Goal: Task Accomplishment & Management: Manage account settings

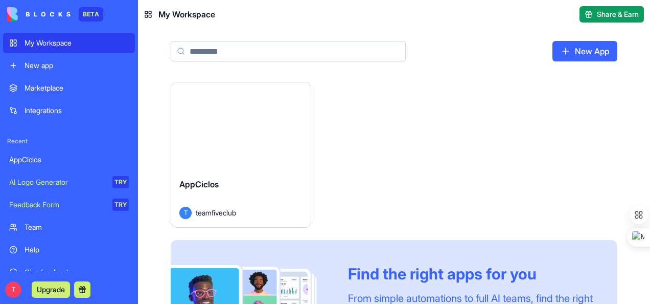
click at [41, 158] on div "AppCiclos" at bounding box center [69, 159] width 120 height 10
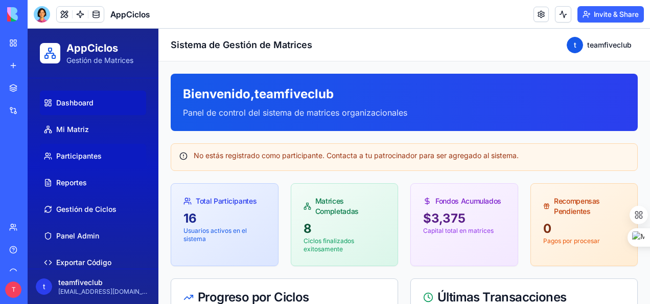
scroll to position [18, 0]
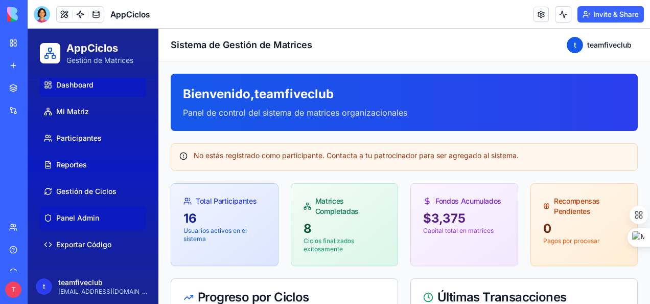
click at [89, 217] on span "Panel Admin" at bounding box center [77, 218] width 43 height 10
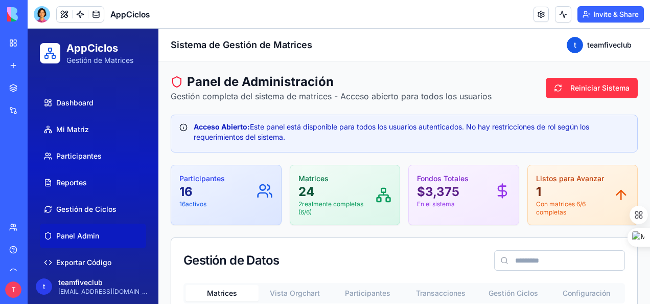
scroll to position [18, 0]
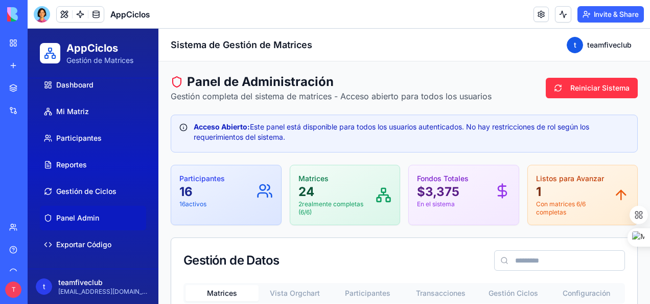
click at [82, 217] on span "Panel Admin" at bounding box center [77, 218] width 43 height 10
click at [83, 243] on span "Exportar Código" at bounding box center [83, 244] width 55 height 10
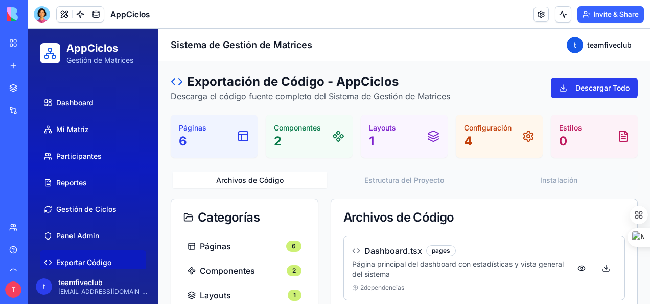
click at [579, 87] on button "Descargar Todo" at bounding box center [594, 88] width 87 height 20
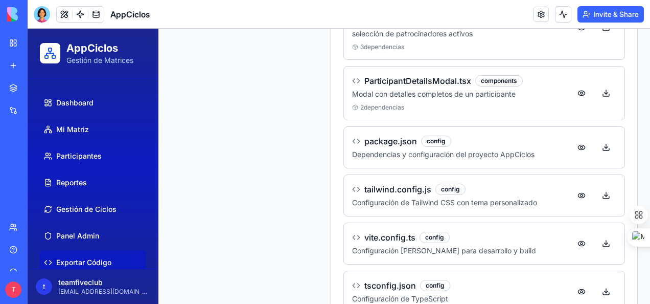
scroll to position [752, 0]
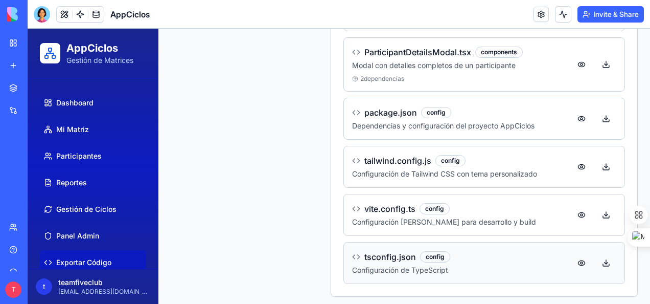
click at [596, 256] on button at bounding box center [606, 262] width 20 height 18
click at [597, 211] on button at bounding box center [606, 214] width 20 height 18
click at [597, 162] on button at bounding box center [606, 166] width 20 height 18
click at [596, 161] on button at bounding box center [606, 166] width 20 height 18
click at [596, 59] on button at bounding box center [606, 64] width 20 height 18
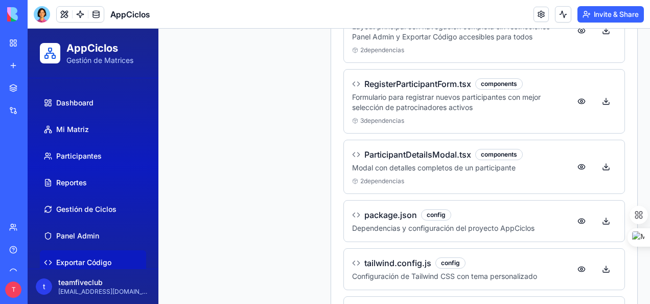
scroll to position [599, 0]
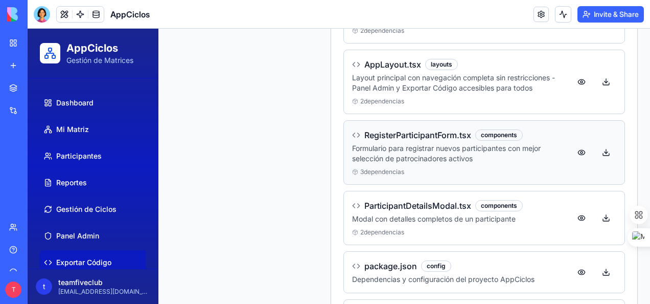
click at [596, 146] on button at bounding box center [606, 152] width 20 height 18
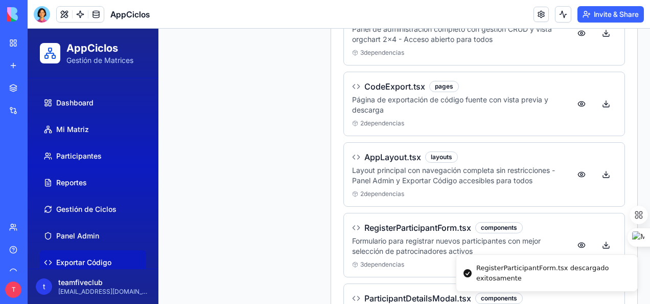
scroll to position [497, 0]
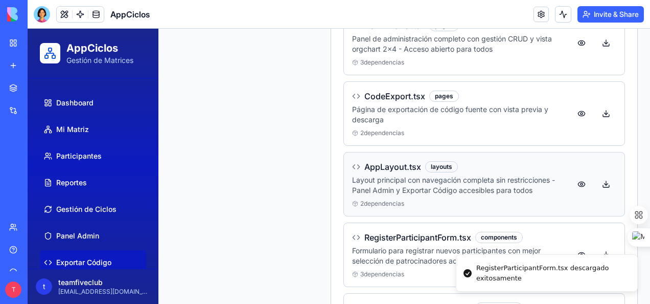
click at [599, 180] on button at bounding box center [606, 184] width 20 height 18
click at [599, 109] on button at bounding box center [606, 113] width 20 height 18
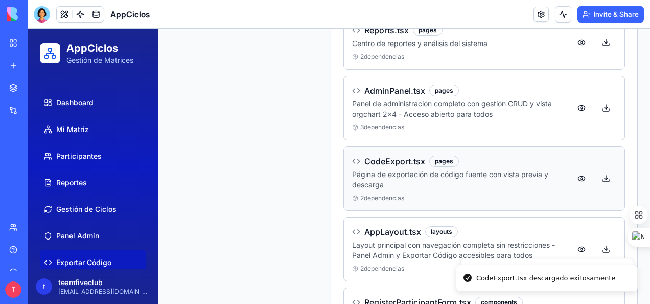
scroll to position [394, 0]
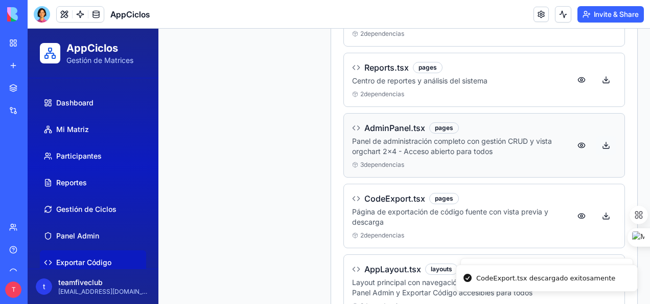
click at [596, 140] on button at bounding box center [606, 145] width 20 height 18
click at [600, 77] on button at bounding box center [606, 80] width 20 height 18
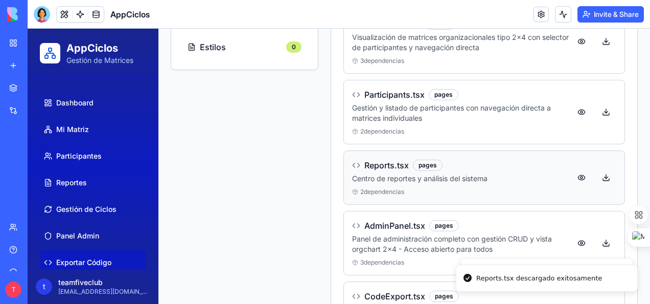
scroll to position [292, 0]
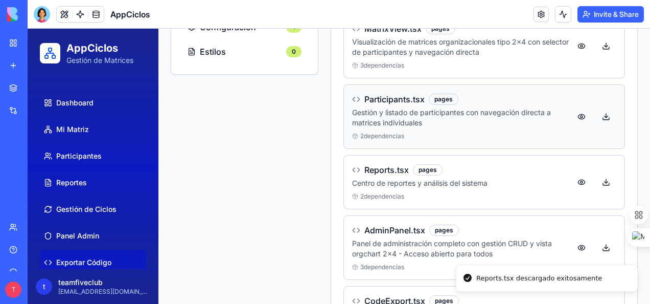
click at [600, 115] on button at bounding box center [606, 116] width 20 height 18
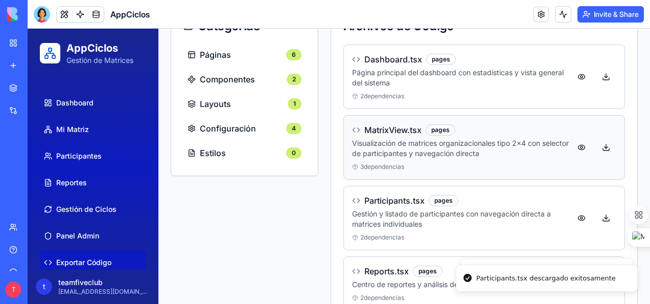
scroll to position [190, 0]
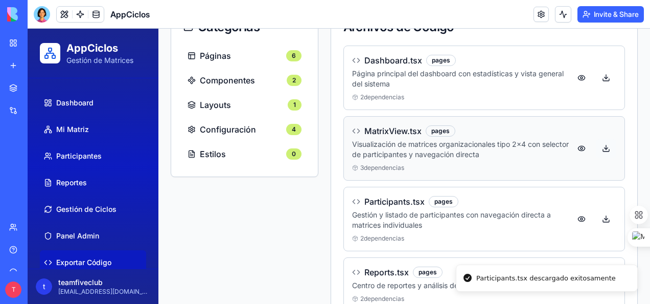
click at [597, 145] on button at bounding box center [606, 148] width 20 height 18
click at [598, 80] on button at bounding box center [606, 77] width 20 height 18
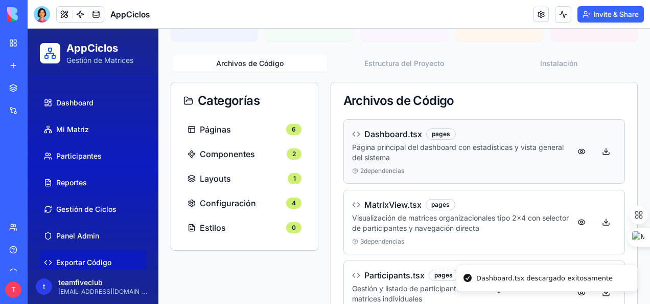
scroll to position [88, 0]
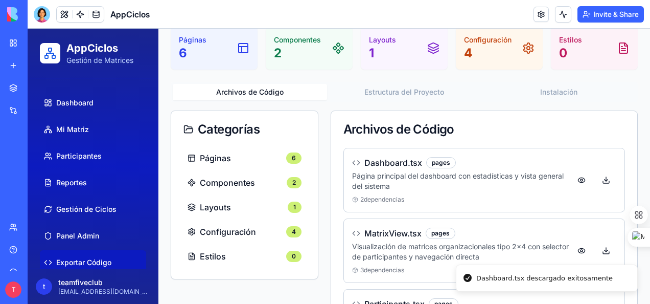
click at [607, 135] on div "Archivos de Código" at bounding box center [484, 129] width 306 height 37
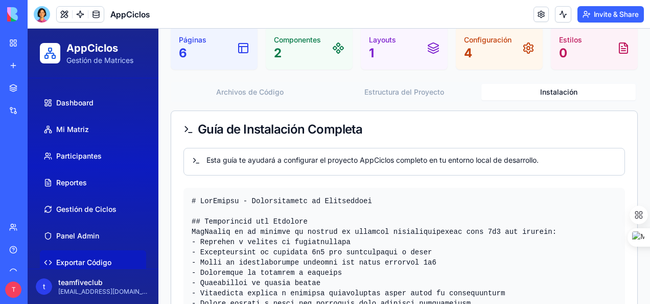
scroll to position [0, 0]
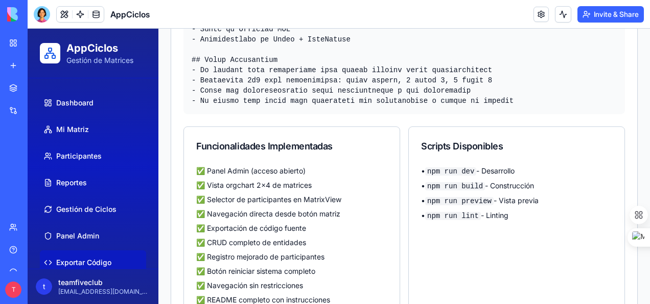
scroll to position [1847, 0]
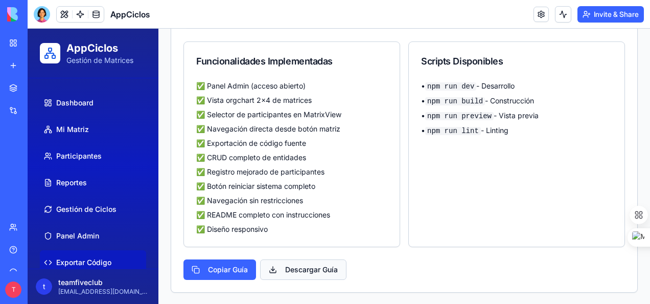
click at [296, 266] on button "Descargar Guía" at bounding box center [303, 269] width 86 height 20
click at [610, 174] on div "Scripts Disponibles • npm run dev - Desarrollo • npm run build - Construcción •…" at bounding box center [516, 143] width 217 height 205
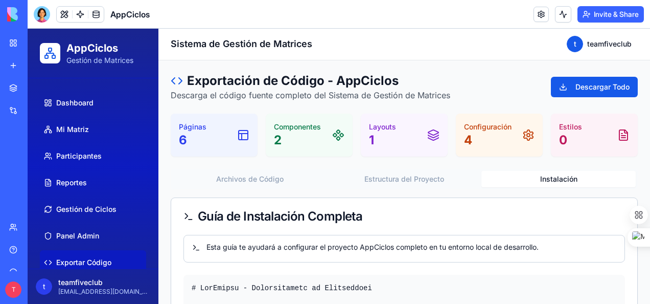
scroll to position [0, 0]
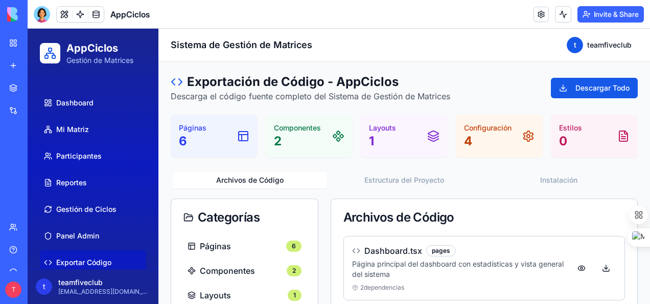
click at [260, 175] on button "Archivos de Código" at bounding box center [250, 180] width 154 height 16
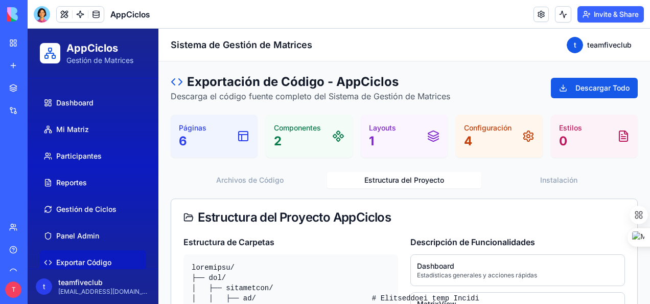
click at [395, 177] on button "Estructura del Proyecto" at bounding box center [404, 180] width 154 height 16
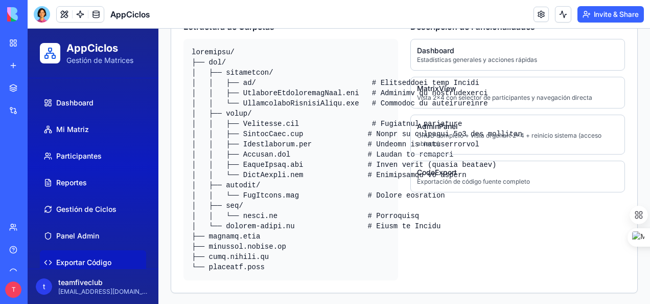
scroll to position [216, 0]
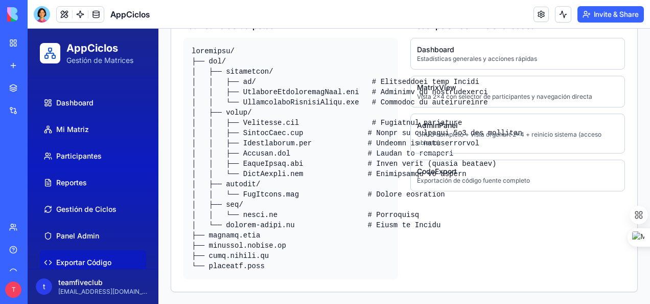
click at [477, 215] on div "Descripción de Funcionalidades Dashboard Estadísticas generales y acciones rápi…" at bounding box center [517, 149] width 215 height 260
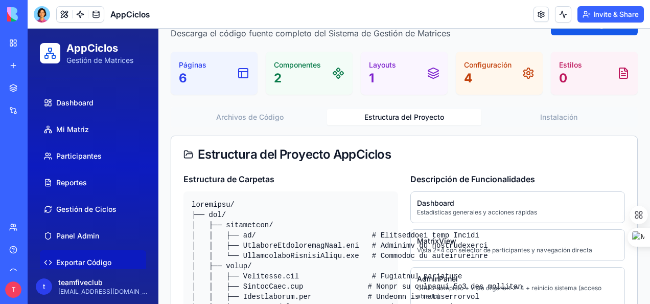
scroll to position [12, 0]
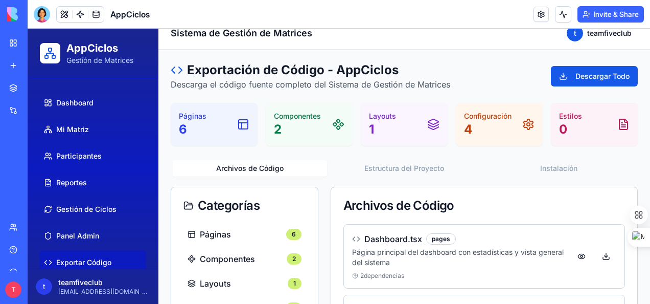
click at [246, 166] on button "Archivos de Código" at bounding box center [250, 168] width 154 height 16
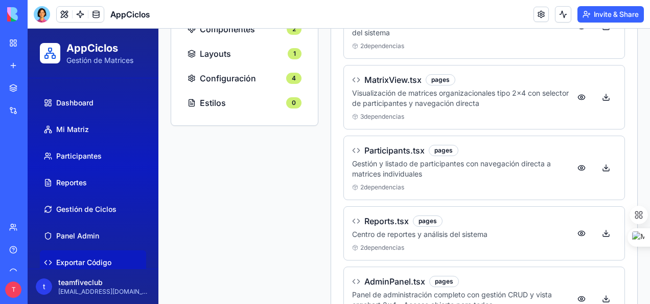
scroll to position [0, 0]
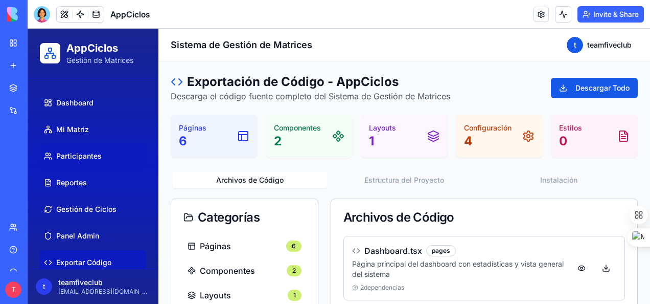
click at [83, 154] on span "Participantes" at bounding box center [78, 156] width 45 height 10
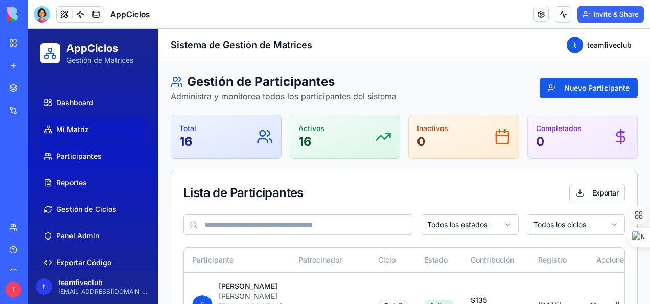
click at [73, 126] on span "Mi Matriz" at bounding box center [72, 129] width 33 height 10
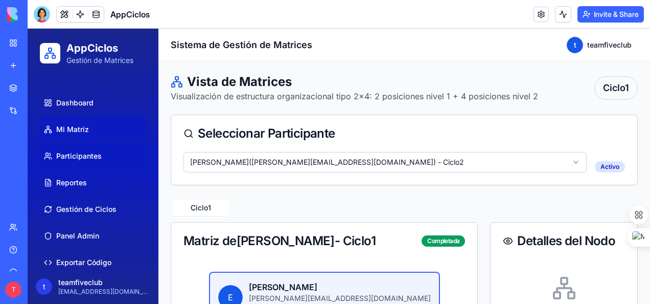
click at [75, 153] on span "Participantes" at bounding box center [78, 156] width 45 height 10
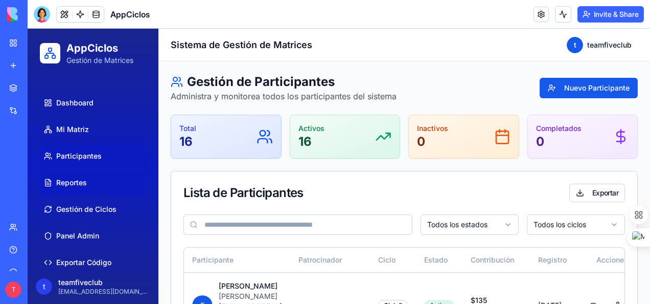
click at [79, 179] on span "Reportes" at bounding box center [71, 182] width 31 height 10
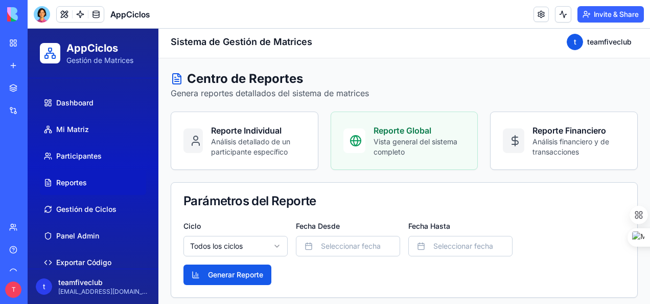
scroll to position [51, 0]
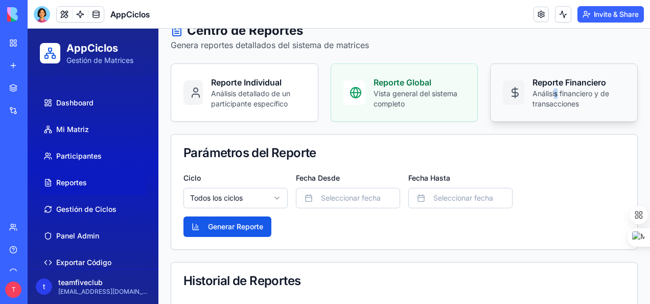
click at [549, 89] on p "Análisis financiero y de transacciones" at bounding box center [578, 98] width 92 height 20
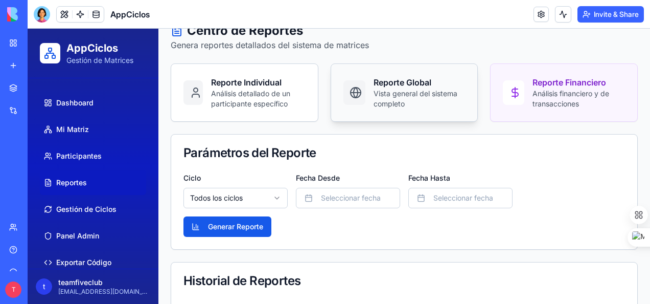
click at [378, 100] on p "Vista general del sistema completo" at bounding box center [420, 98] width 92 height 20
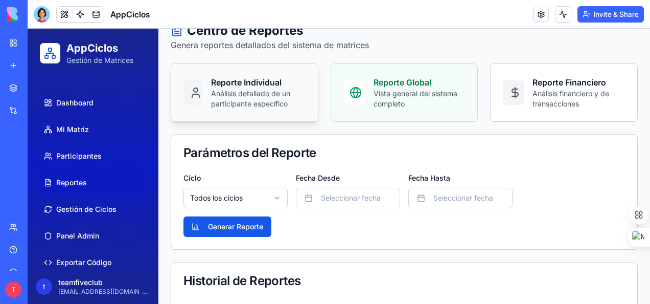
click at [270, 96] on p "Análisis detallado de un participante específico" at bounding box center [258, 98] width 94 height 20
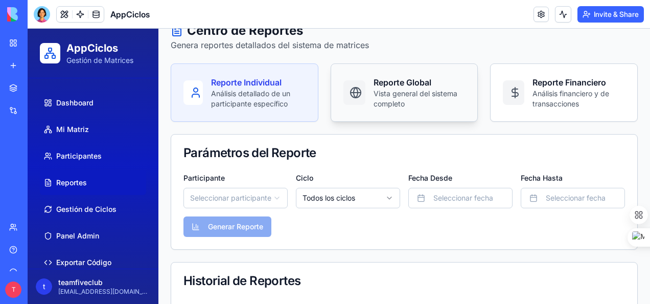
click at [421, 82] on h3 "Reporte Global" at bounding box center [420, 82] width 92 height 12
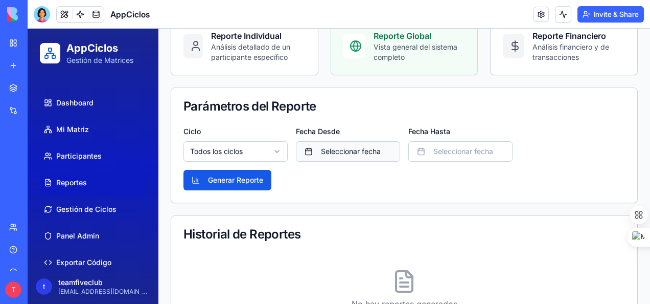
scroll to position [42, 0]
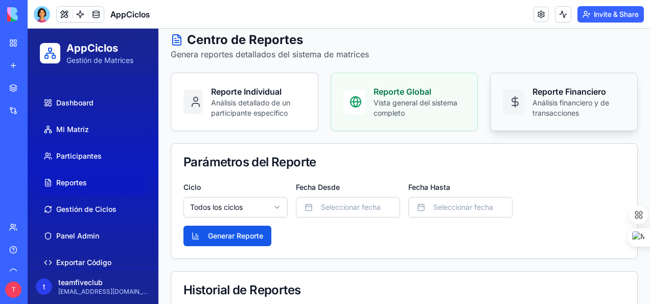
click at [574, 94] on h3 "Reporte Financiero" at bounding box center [578, 91] width 92 height 12
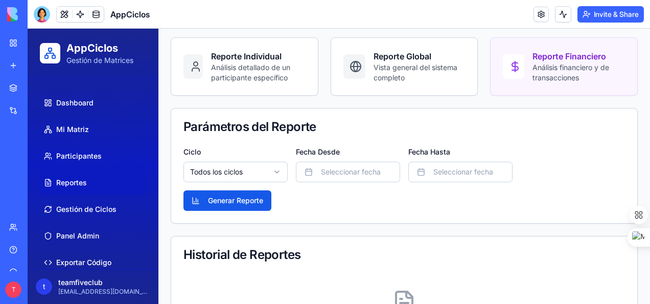
scroll to position [93, 0]
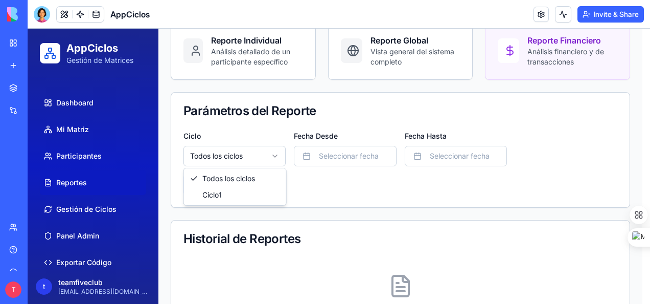
click at [277, 155] on html "AppCiclos Gestión de Matrices Dashboard Mi Matriz Participantes Reportes Gestió…" at bounding box center [339, 146] width 622 height 420
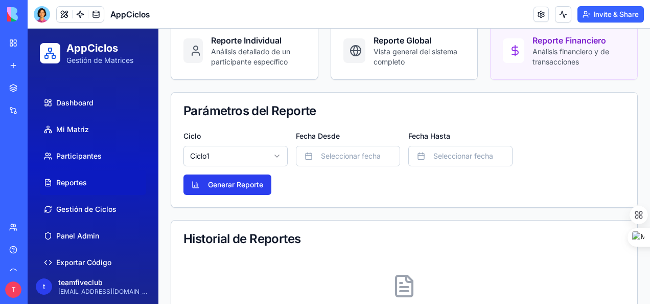
click at [246, 182] on button "Generar Reporte" at bounding box center [227, 184] width 88 height 20
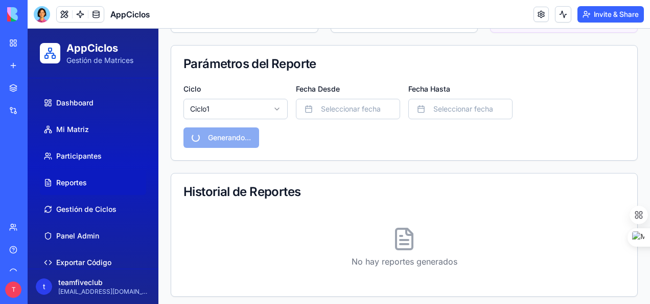
scroll to position [144, 0]
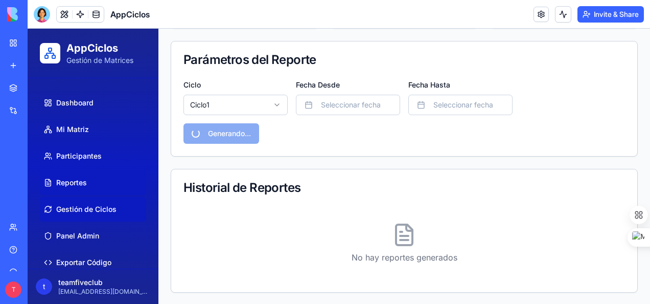
click at [82, 207] on span "Gestión de Ciclos" at bounding box center [86, 209] width 60 height 10
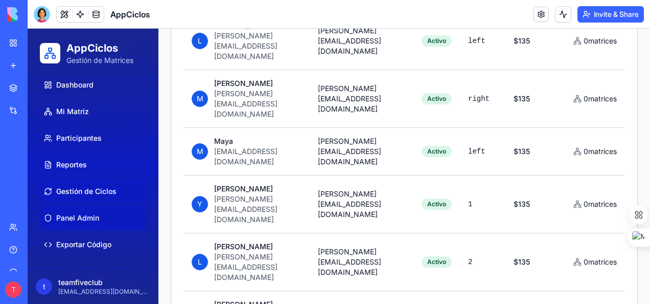
scroll to position [358, 0]
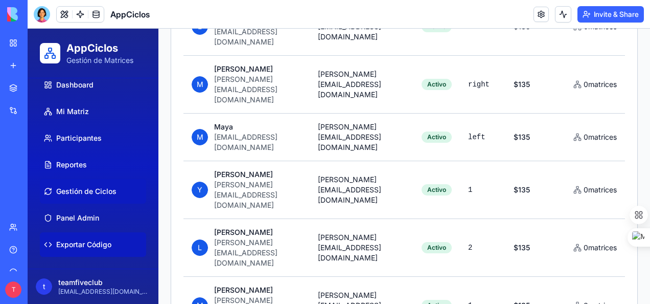
click at [84, 244] on span "Exportar Código" at bounding box center [83, 244] width 55 height 10
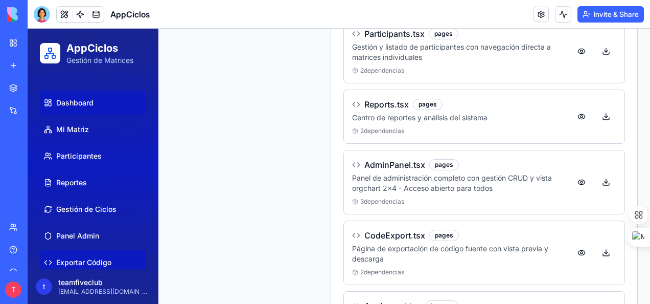
click at [66, 101] on span "Dashboard" at bounding box center [74, 103] width 37 height 10
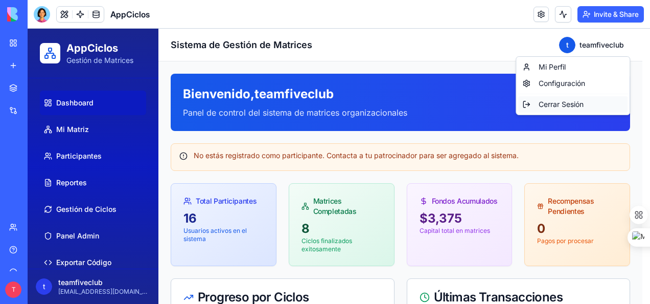
click at [552, 105] on div "Cerrar Sesión" at bounding box center [572, 104] width 109 height 16
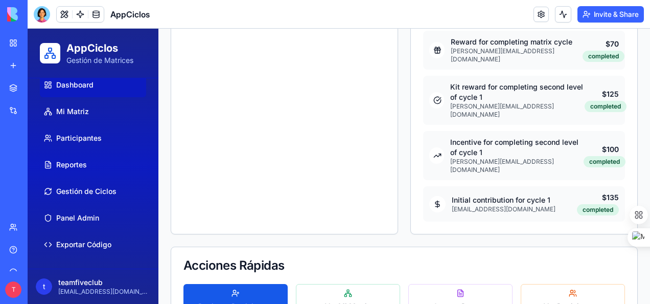
scroll to position [341, 0]
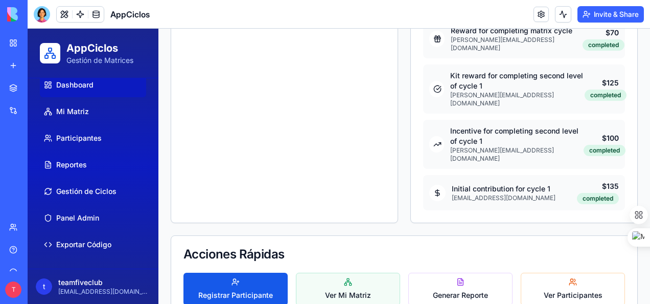
click at [355, 272] on button "Ver Mi Matriz" at bounding box center [348, 288] width 104 height 33
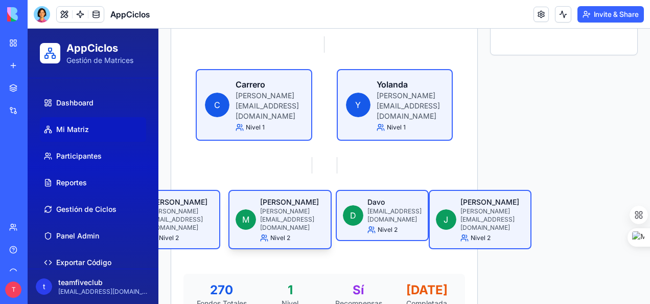
scroll to position [251, 0]
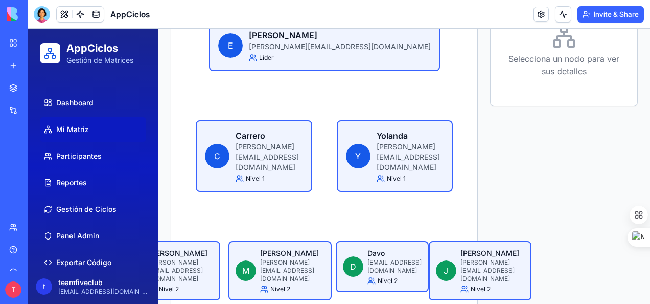
click at [75, 128] on span "Mi Matriz" at bounding box center [72, 129] width 33 height 10
click at [80, 105] on span "Dashboard" at bounding box center [74, 103] width 37 height 10
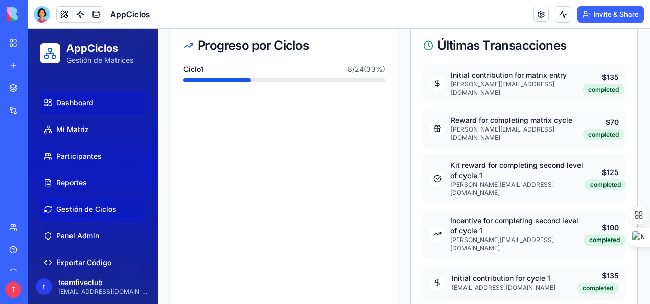
click at [80, 208] on span "Gestión de Ciclos" at bounding box center [86, 209] width 60 height 10
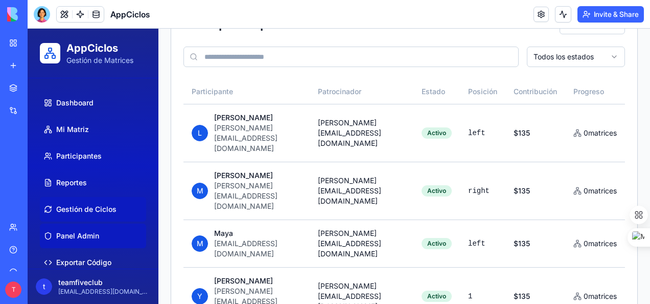
click at [77, 237] on span "Panel Admin" at bounding box center [77, 235] width 43 height 10
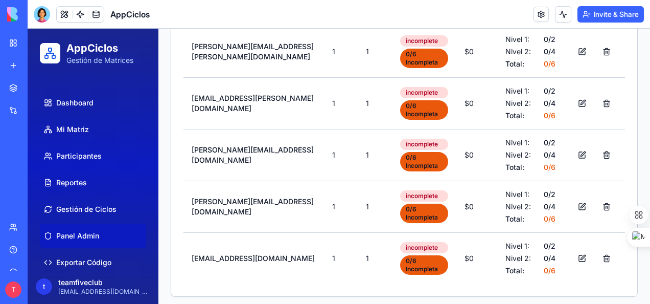
scroll to position [18, 0]
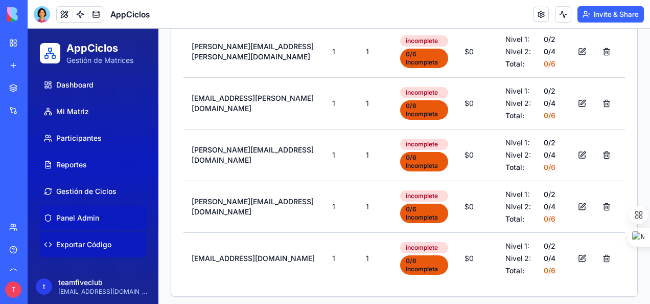
click at [68, 244] on span "Exportar Código" at bounding box center [83, 244] width 55 height 10
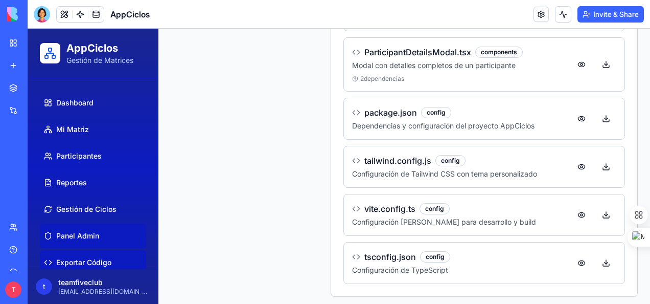
click at [76, 234] on span "Panel Admin" at bounding box center [77, 235] width 43 height 10
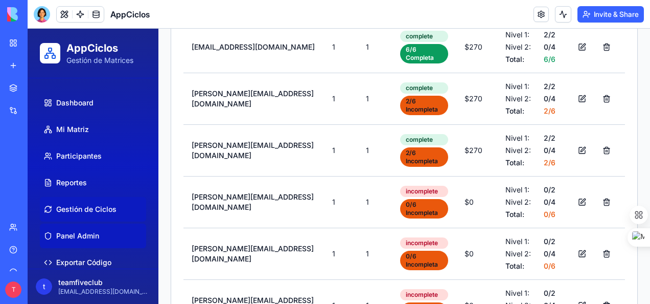
click at [87, 211] on span "Gestión de Ciclos" at bounding box center [86, 209] width 60 height 10
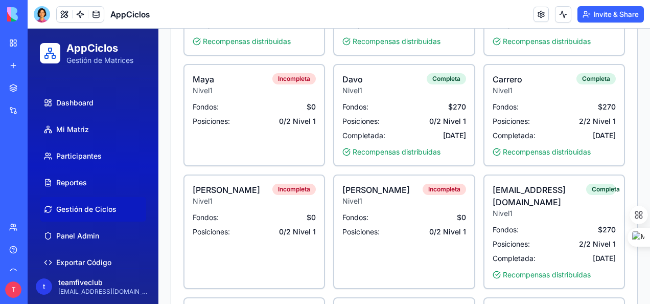
scroll to position [1002, 0]
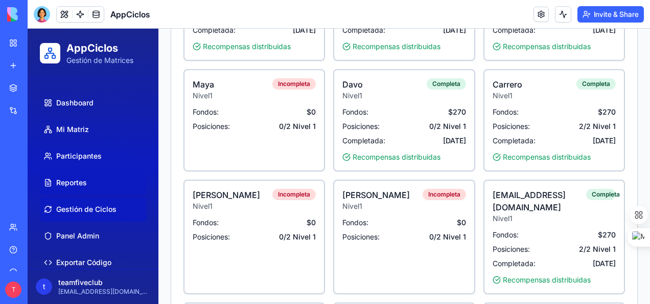
click at [67, 183] on span "Reportes" at bounding box center [71, 182] width 31 height 10
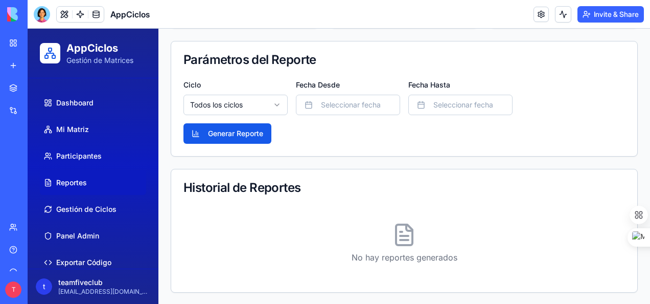
scroll to position [42, 0]
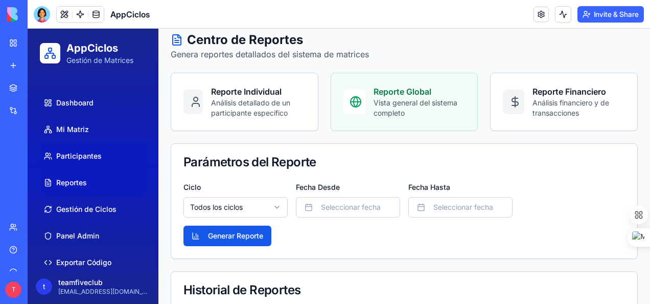
click at [80, 157] on span "Participantes" at bounding box center [78, 156] width 45 height 10
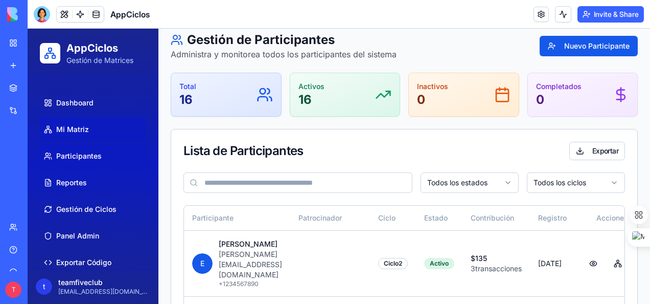
click at [77, 129] on span "Mi Matriz" at bounding box center [72, 129] width 33 height 10
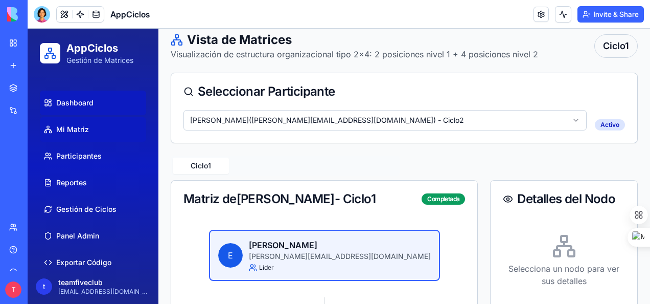
click at [69, 104] on span "Dashboard" at bounding box center [74, 103] width 37 height 10
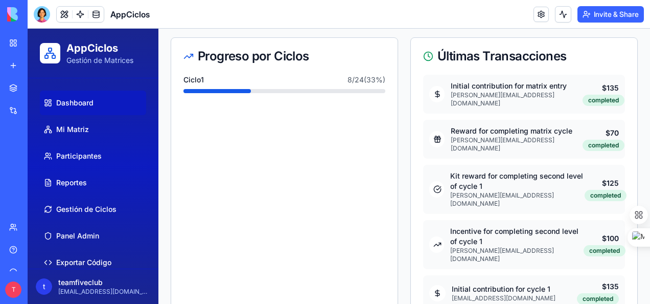
scroll to position [341, 0]
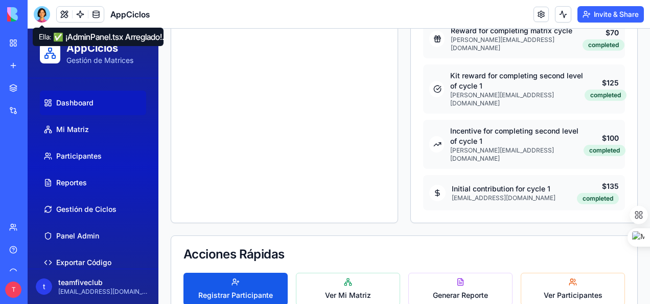
click at [42, 14] on div at bounding box center [42, 14] width 16 height 16
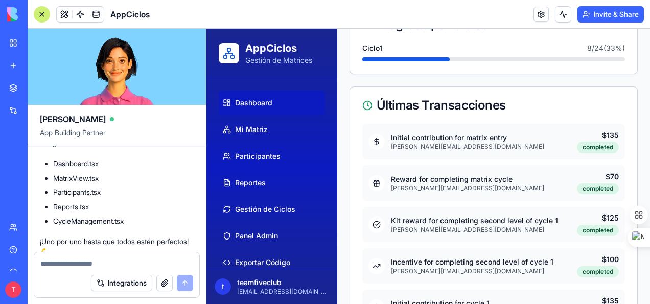
scroll to position [13987, 0]
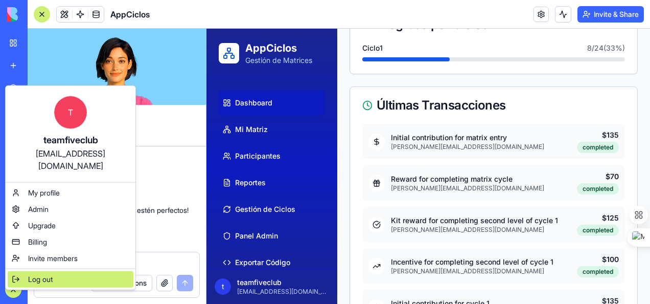
click at [37, 274] on span "Log out" at bounding box center [40, 279] width 25 height 10
